Goal: Information Seeking & Learning: Learn about a topic

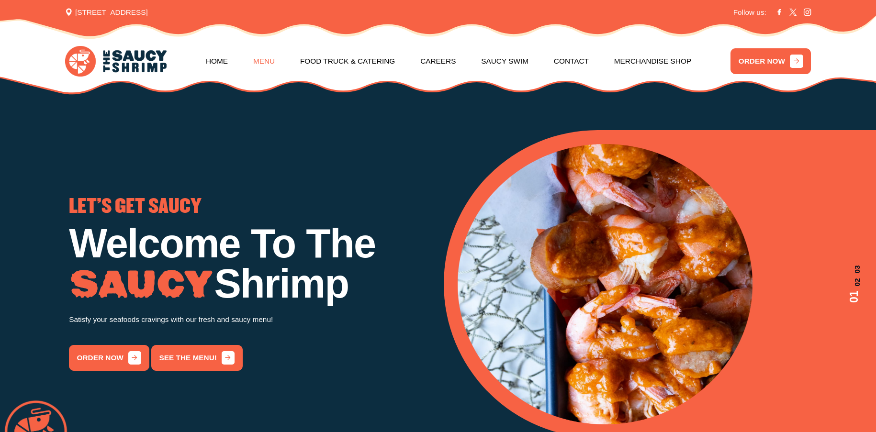
click at [261, 62] on link "Menu" at bounding box center [264, 62] width 22 height 40
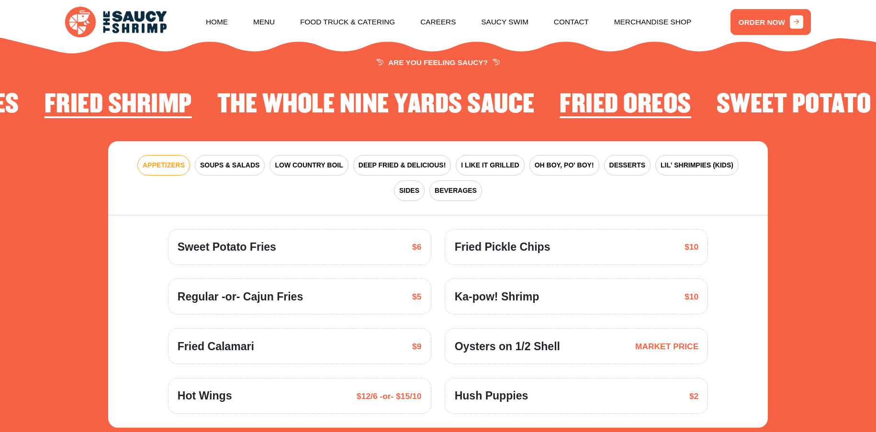
scroll to position [1365, 0]
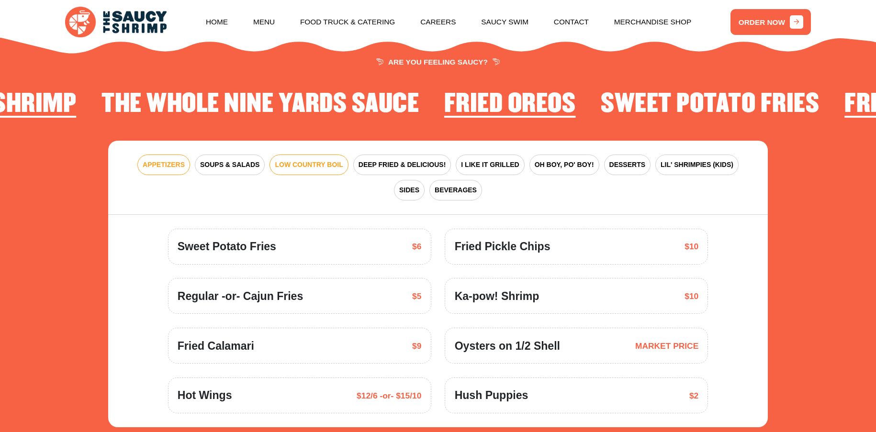
click at [285, 165] on span "LOW COUNTRY BOIL" at bounding box center [309, 165] width 68 height 10
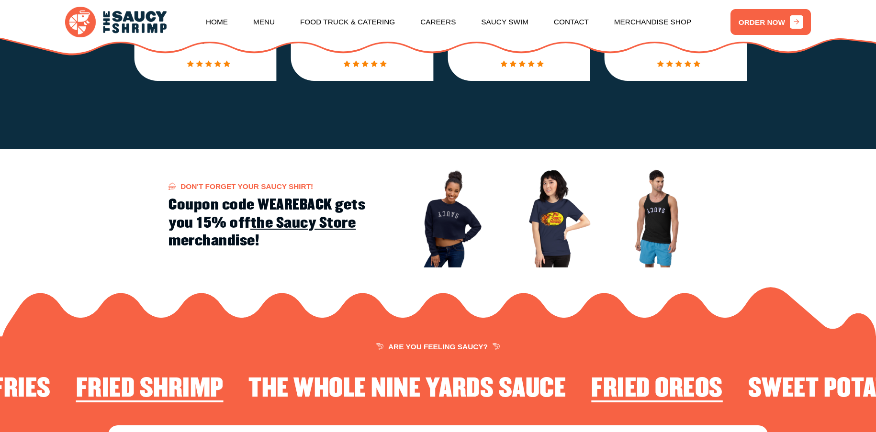
scroll to position [1078, 0]
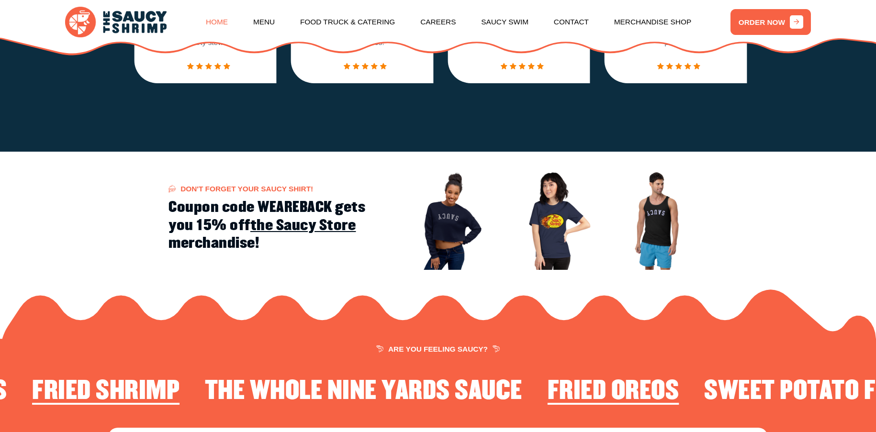
click at [220, 19] on link "Home" at bounding box center [217, 22] width 22 height 40
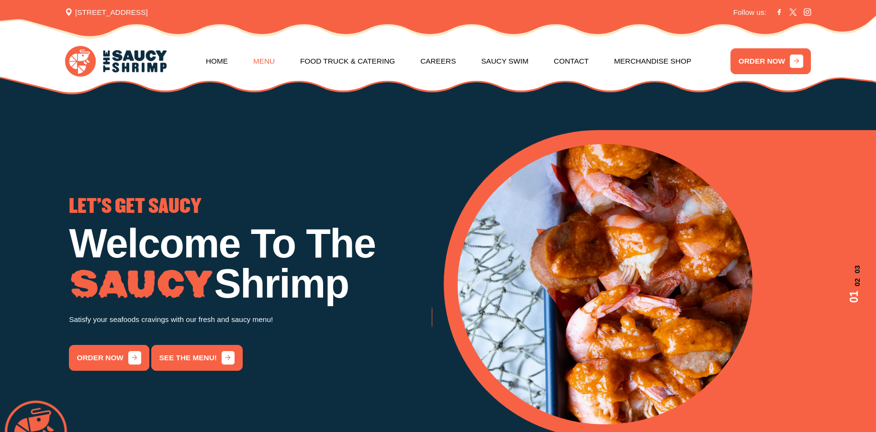
click at [263, 59] on link "Menu" at bounding box center [264, 62] width 22 height 40
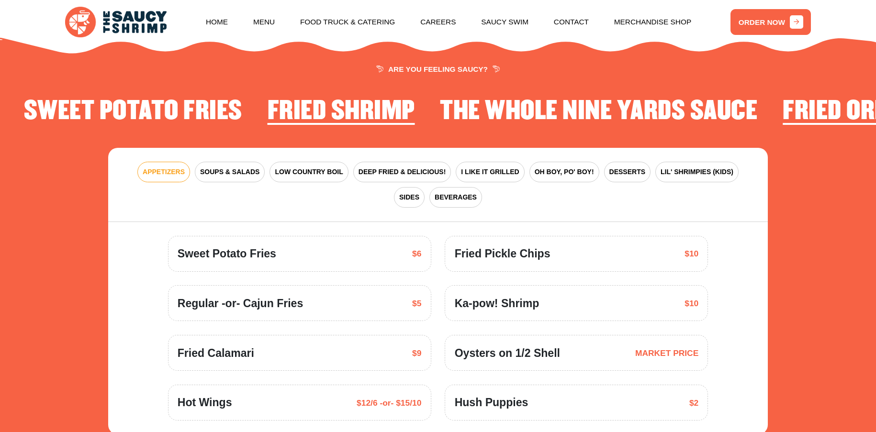
scroll to position [1365, 0]
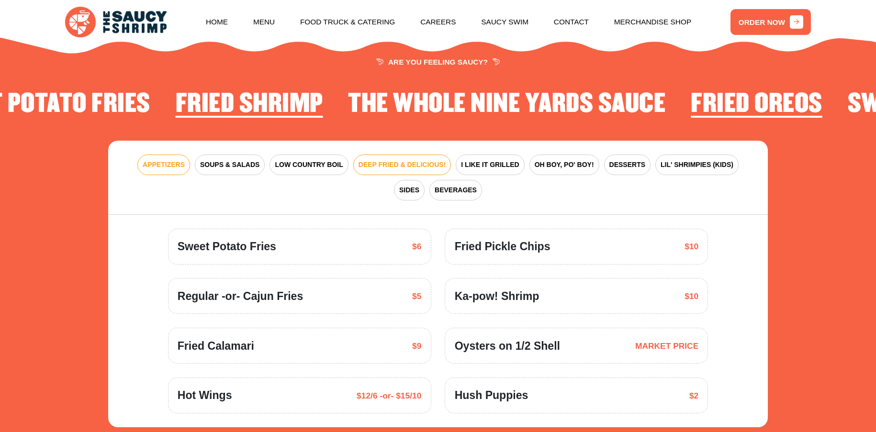
click at [358, 164] on span "DEEP FRIED & DELICIOUS!" at bounding box center [402, 165] width 88 height 10
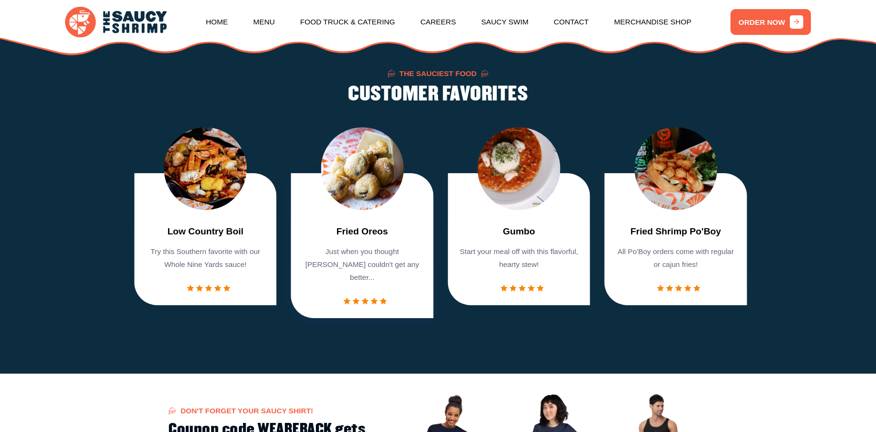
scroll to position [838, 0]
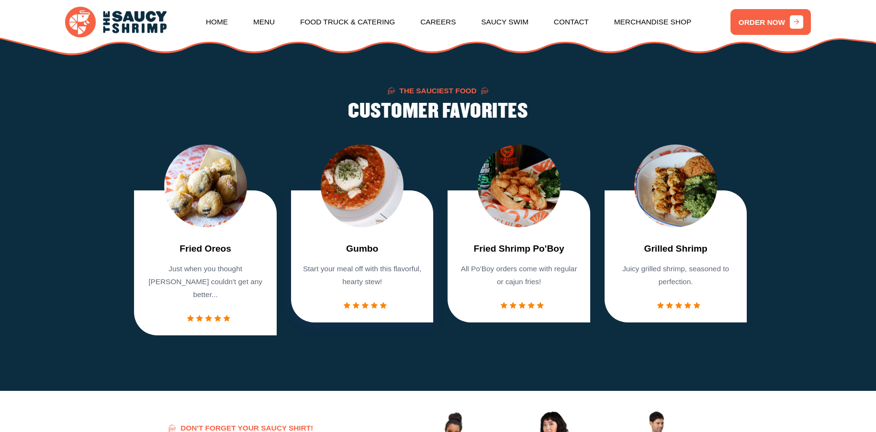
click at [349, 192] on img "4 / 7" at bounding box center [362, 186] width 83 height 83
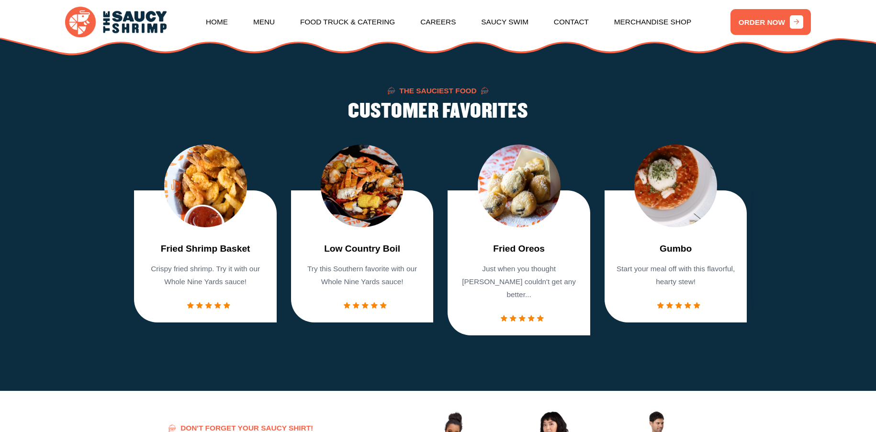
click at [335, 254] on link "Low Country Boil" at bounding box center [362, 249] width 76 height 14
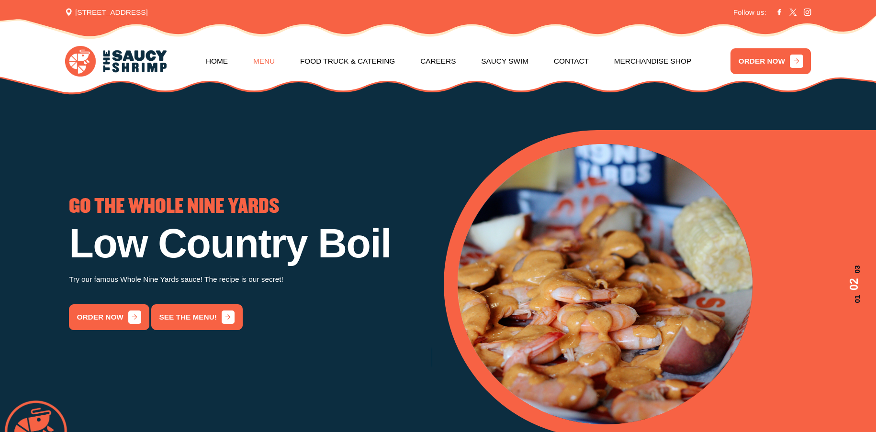
click at [257, 57] on link "Menu" at bounding box center [264, 62] width 22 height 40
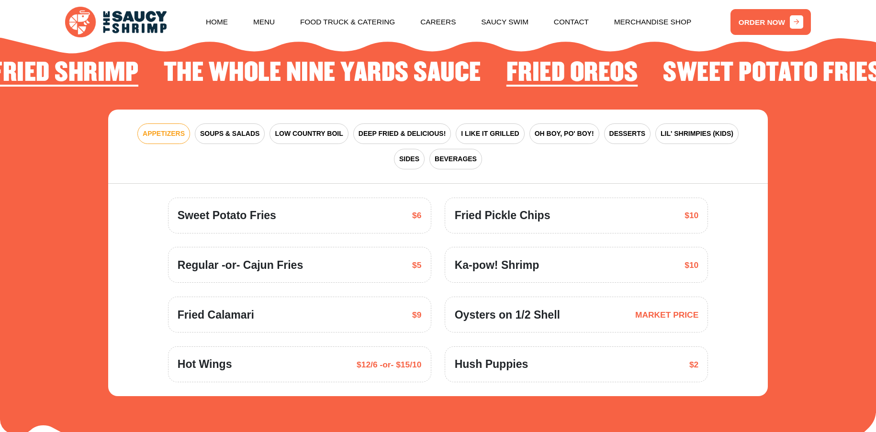
scroll to position [1412, 0]
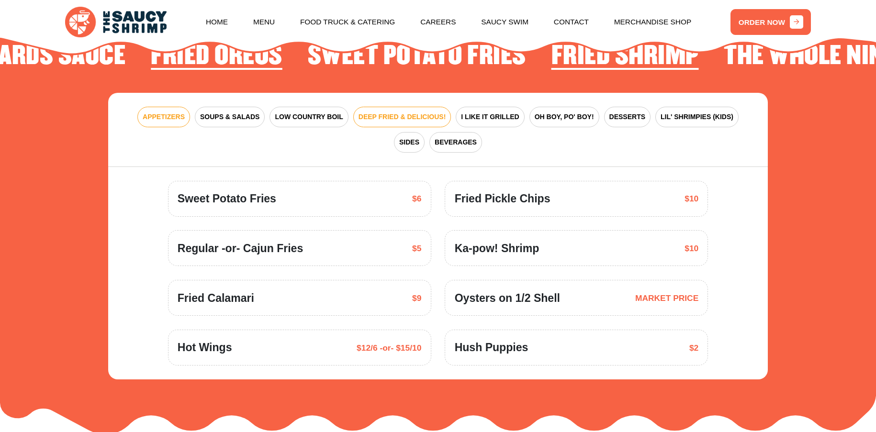
click at [371, 119] on span "DEEP FRIED & DELICIOUS!" at bounding box center [402, 117] width 88 height 10
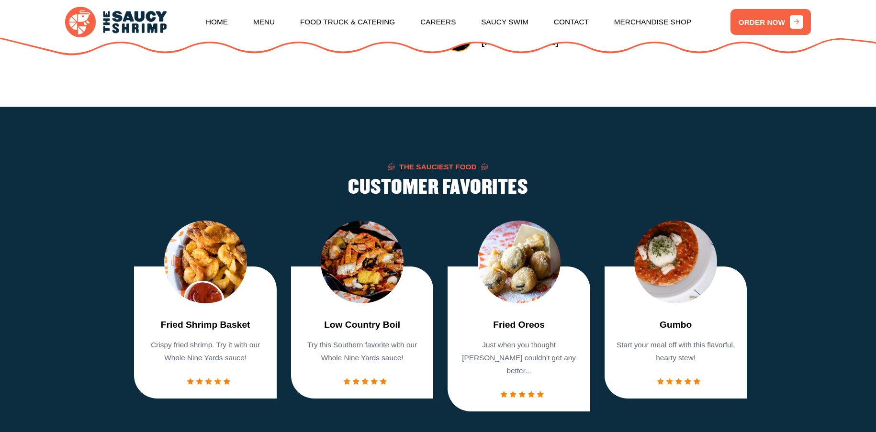
scroll to position [790, 0]
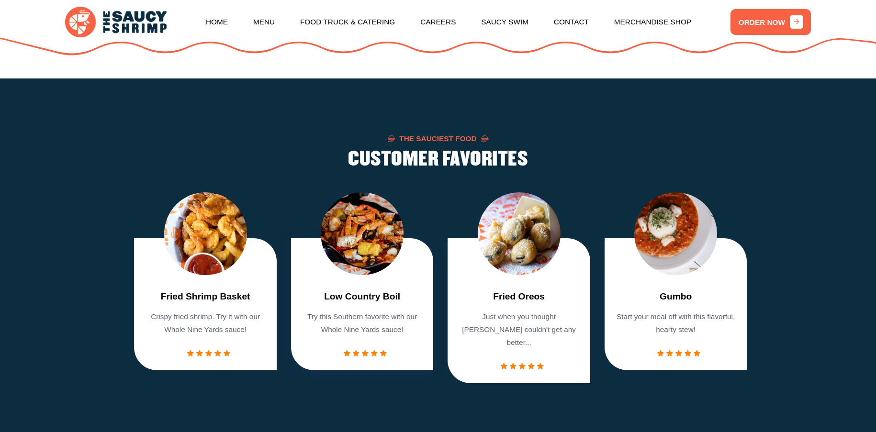
click at [374, 268] on img "2 / 7" at bounding box center [362, 233] width 83 height 83
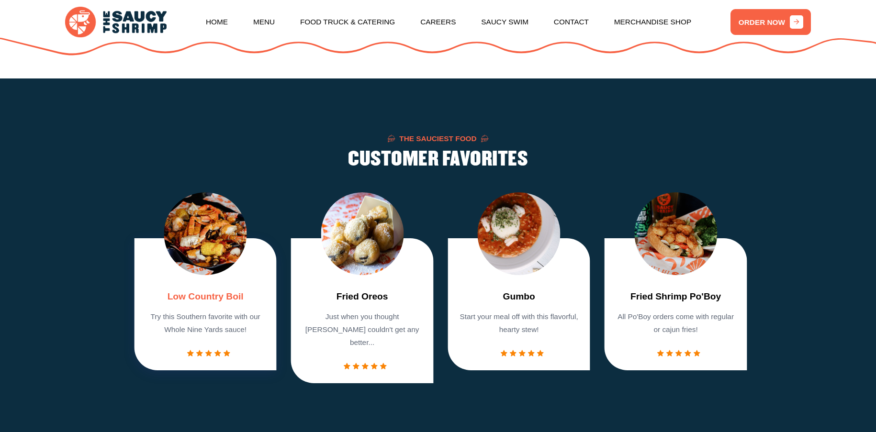
click at [206, 304] on link "Low Country Boil" at bounding box center [205, 297] width 76 height 14
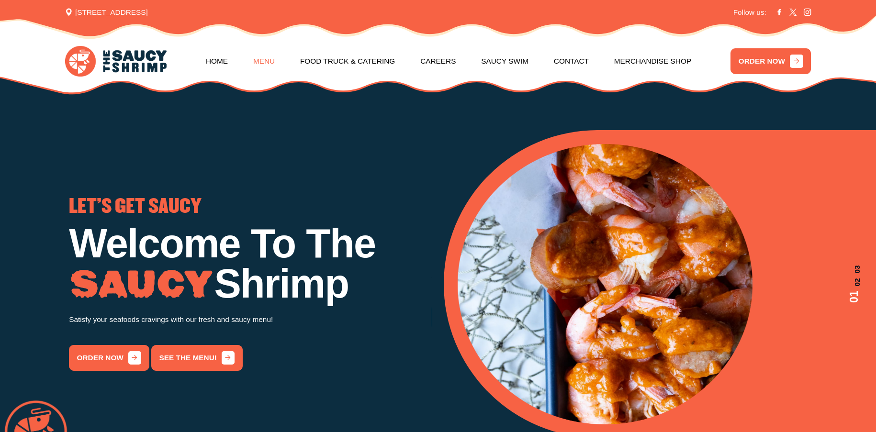
click at [270, 60] on link "Menu" at bounding box center [264, 62] width 22 height 40
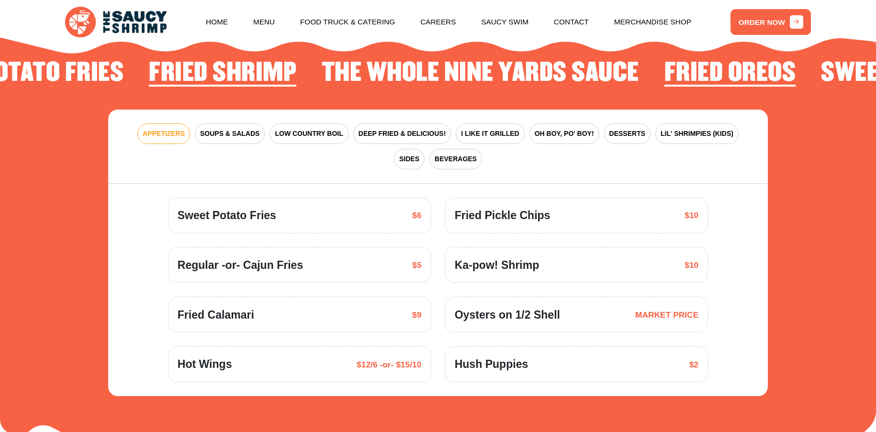
scroll to position [1412, 0]
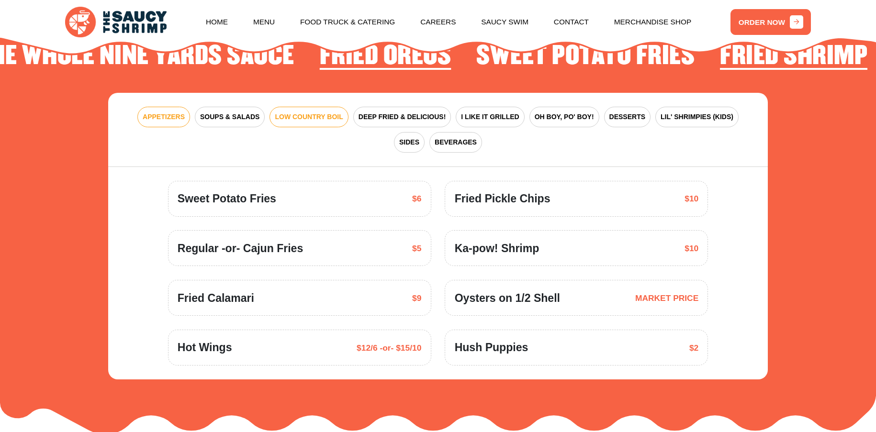
click at [290, 113] on span "LOW COUNTRY BOIL" at bounding box center [309, 117] width 68 height 10
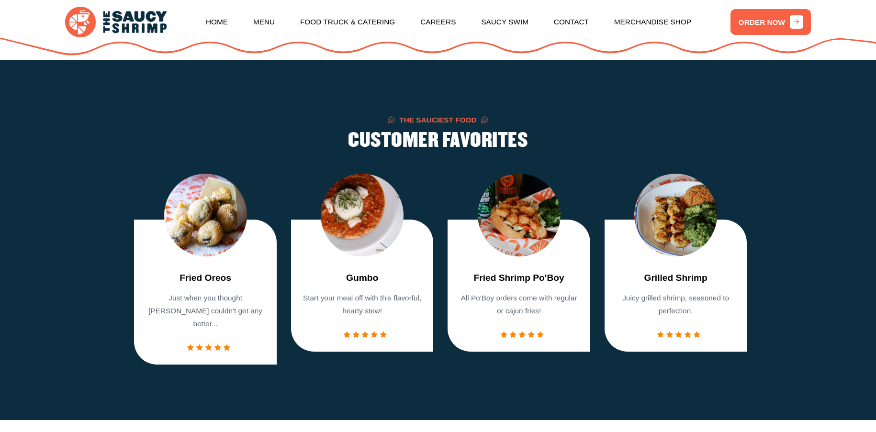
scroll to position [813, 0]
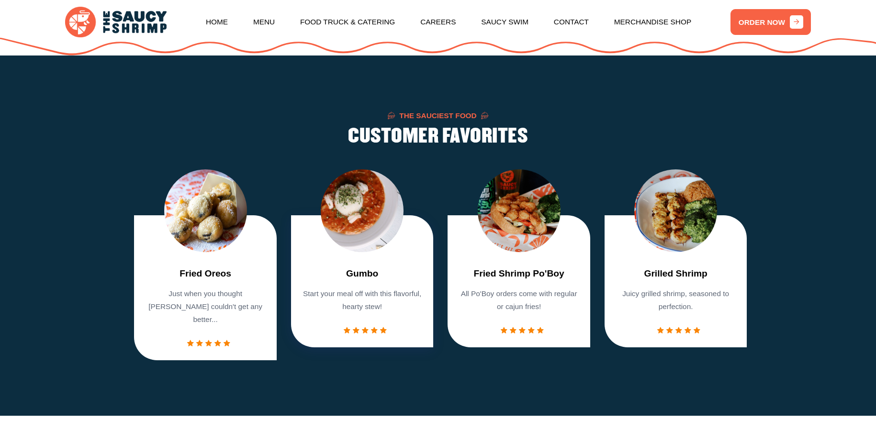
click at [367, 226] on img "4 / 7" at bounding box center [362, 210] width 83 height 83
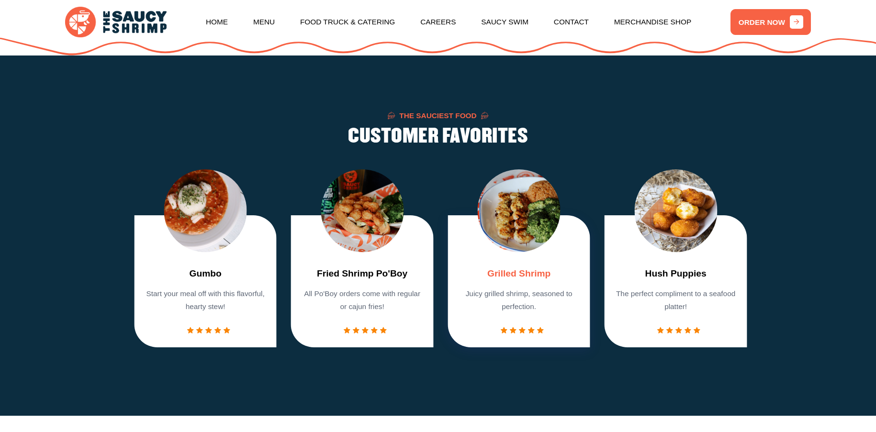
click at [532, 281] on link "Grilled Shrimp" at bounding box center [518, 274] width 63 height 14
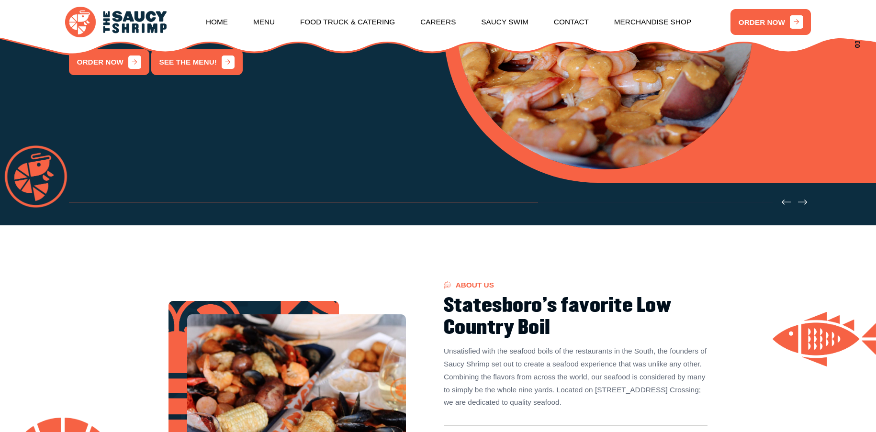
scroll to position [239, 0]
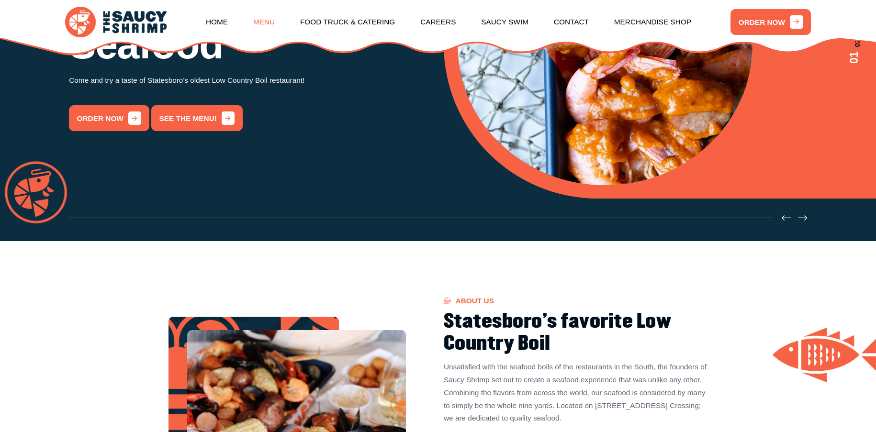
click at [255, 21] on link "Menu" at bounding box center [264, 22] width 22 height 40
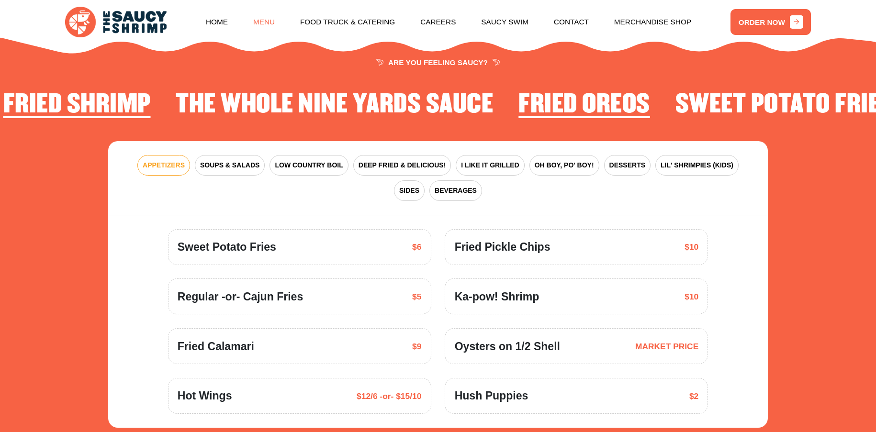
scroll to position [1365, 0]
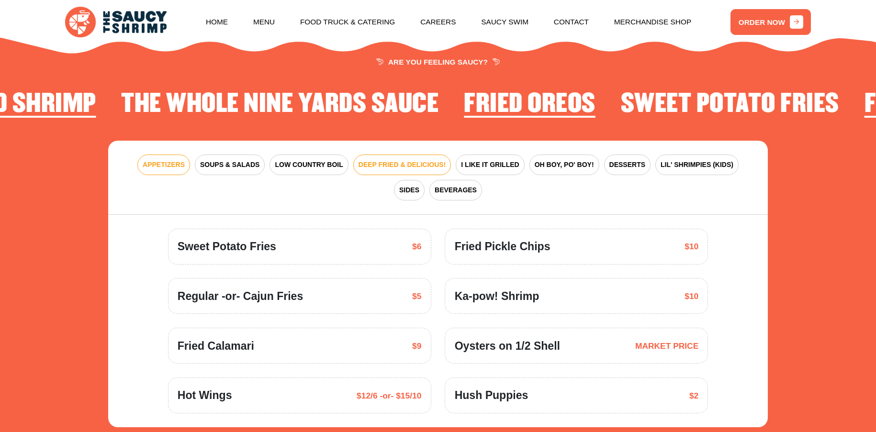
click at [406, 165] on span "DEEP FRIED & DELICIOUS!" at bounding box center [402, 165] width 88 height 10
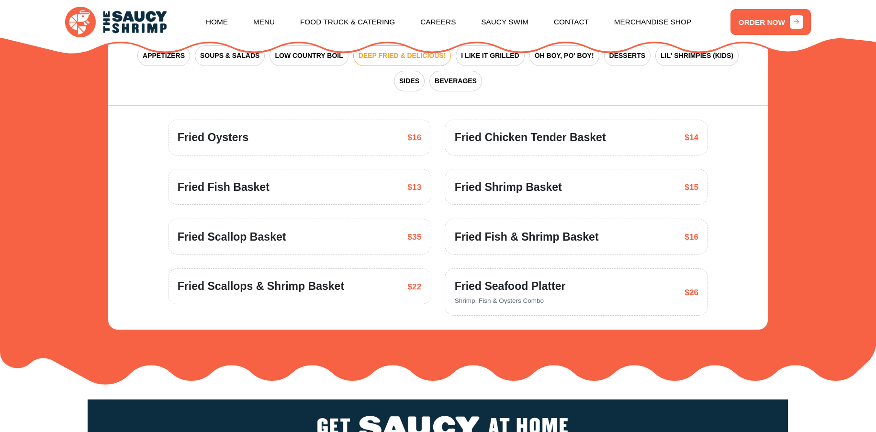
scroll to position [1508, 0]
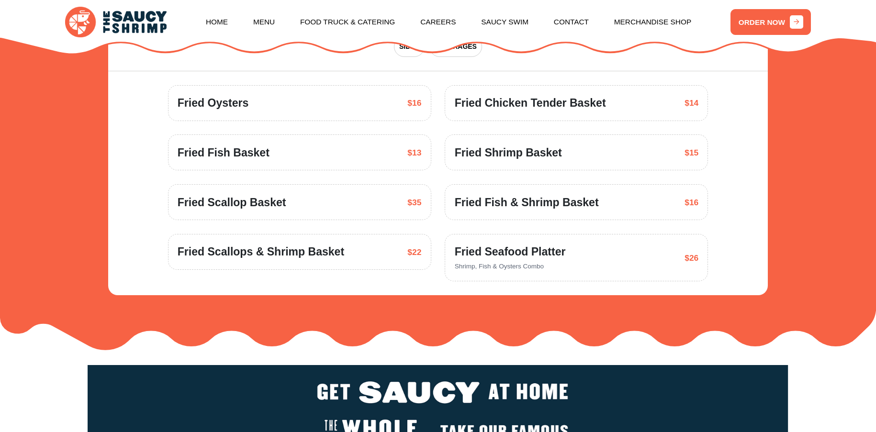
click at [240, 152] on span "Fried Fish Basket" at bounding box center [224, 153] width 92 height 17
click at [405, 152] on div "Fried Fish Basket $13" at bounding box center [300, 153] width 244 height 17
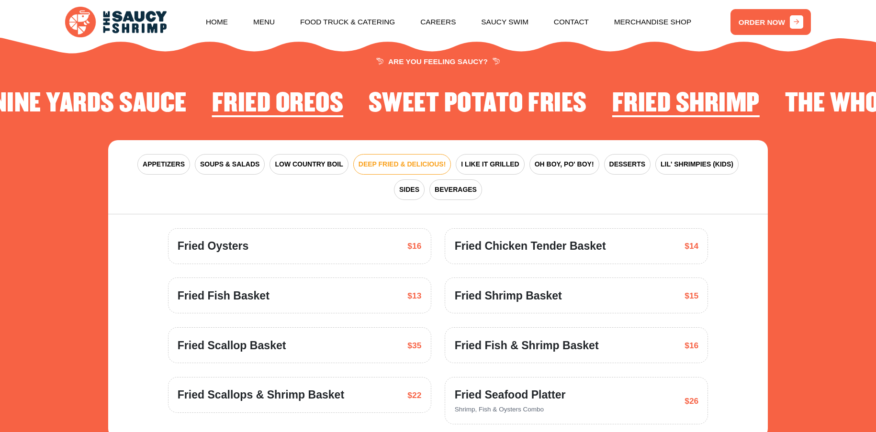
scroll to position [1365, 0]
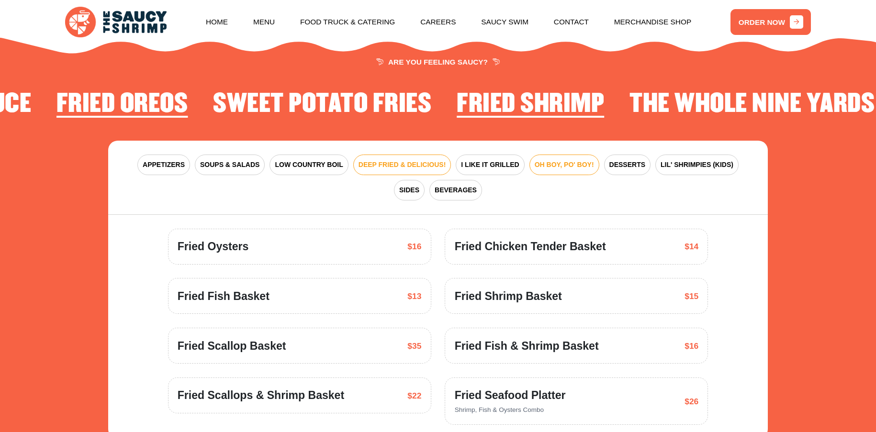
click at [543, 162] on span "OH BOY, PO' BOY!" at bounding box center [563, 165] width 59 height 10
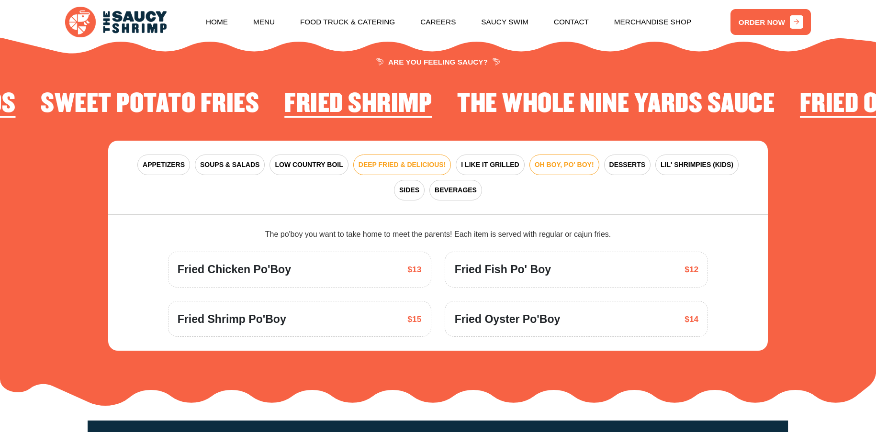
click at [401, 164] on span "DEEP FRIED & DELICIOUS!" at bounding box center [402, 165] width 88 height 10
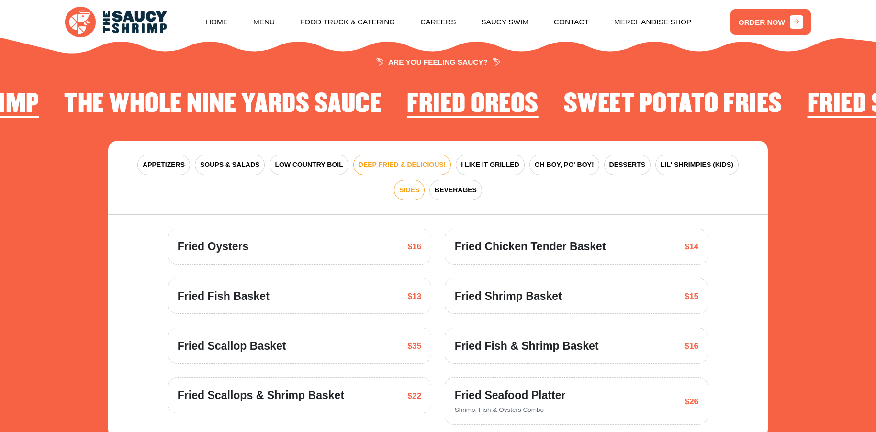
click at [419, 185] on span "SIDES" at bounding box center [409, 190] width 20 height 10
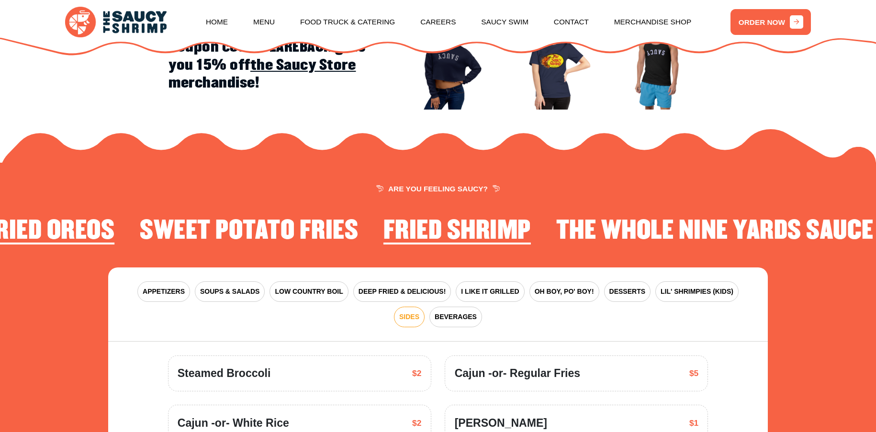
scroll to position [1221, 0]
